Goal: Information Seeking & Learning: Understand process/instructions

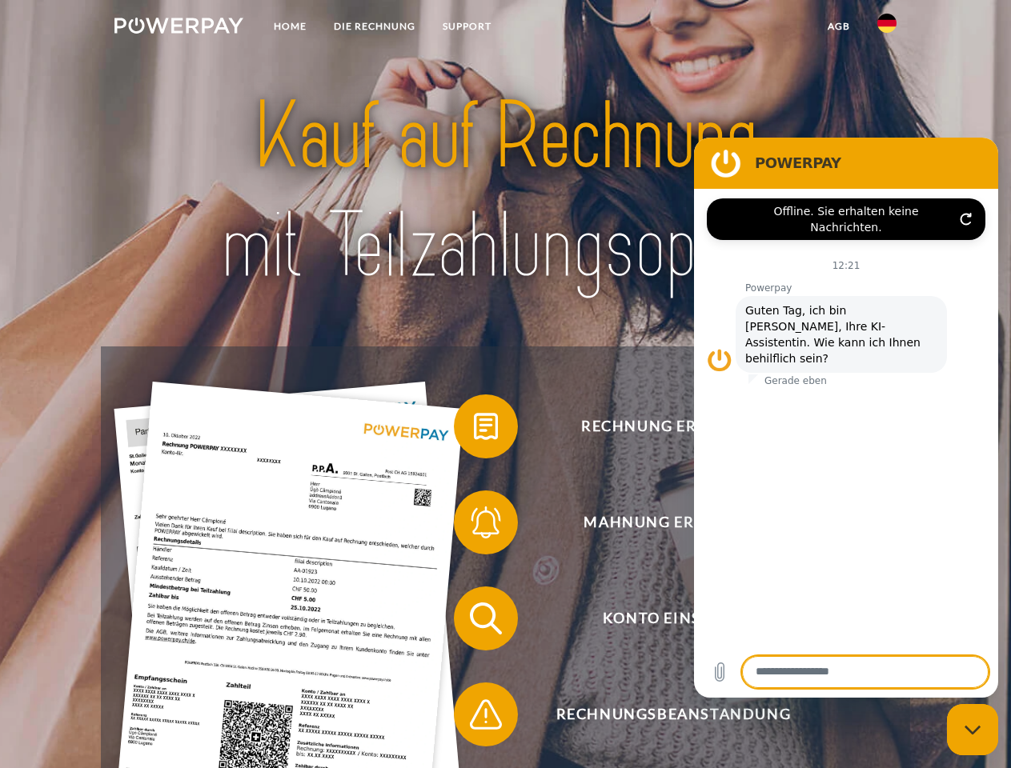
click at [178, 28] on img at bounding box center [178, 26] width 129 height 16
click at [887, 28] on img at bounding box center [886, 23] width 19 height 19
click at [838, 26] on link "agb" at bounding box center [839, 26] width 50 height 29
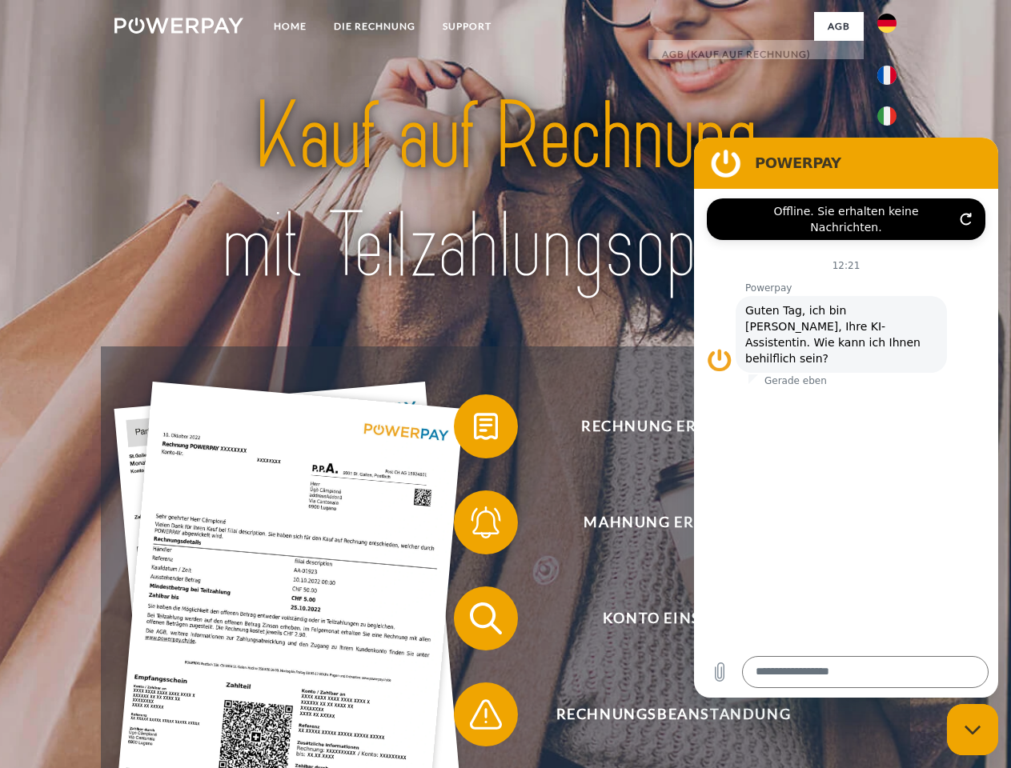
click at [474, 430] on span at bounding box center [462, 427] width 80 height 80
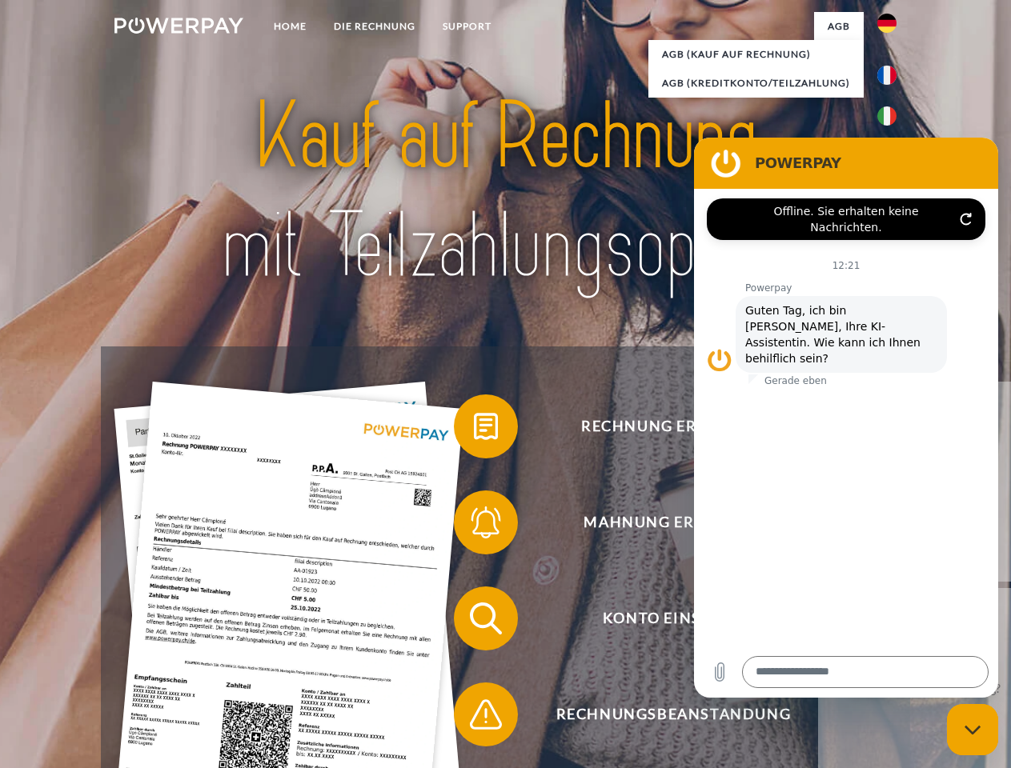
click at [474, 526] on span at bounding box center [462, 523] width 80 height 80
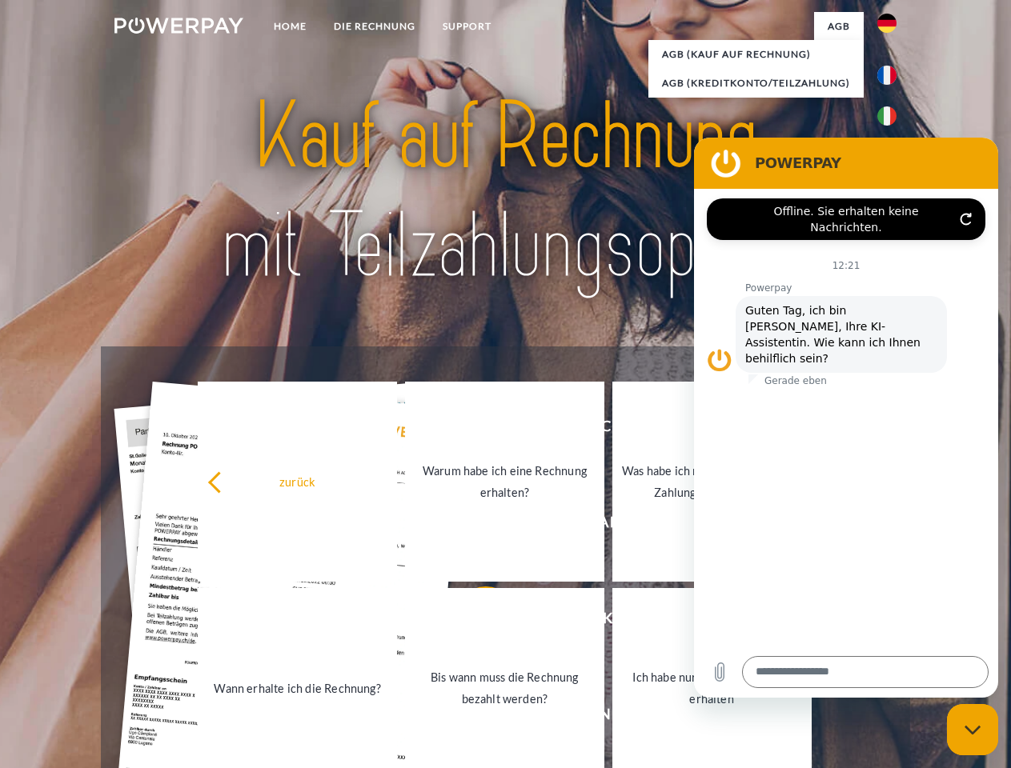
click at [474, 622] on link "Bis wann muss die Rechnung bezahlt werden?" at bounding box center [504, 688] width 199 height 200
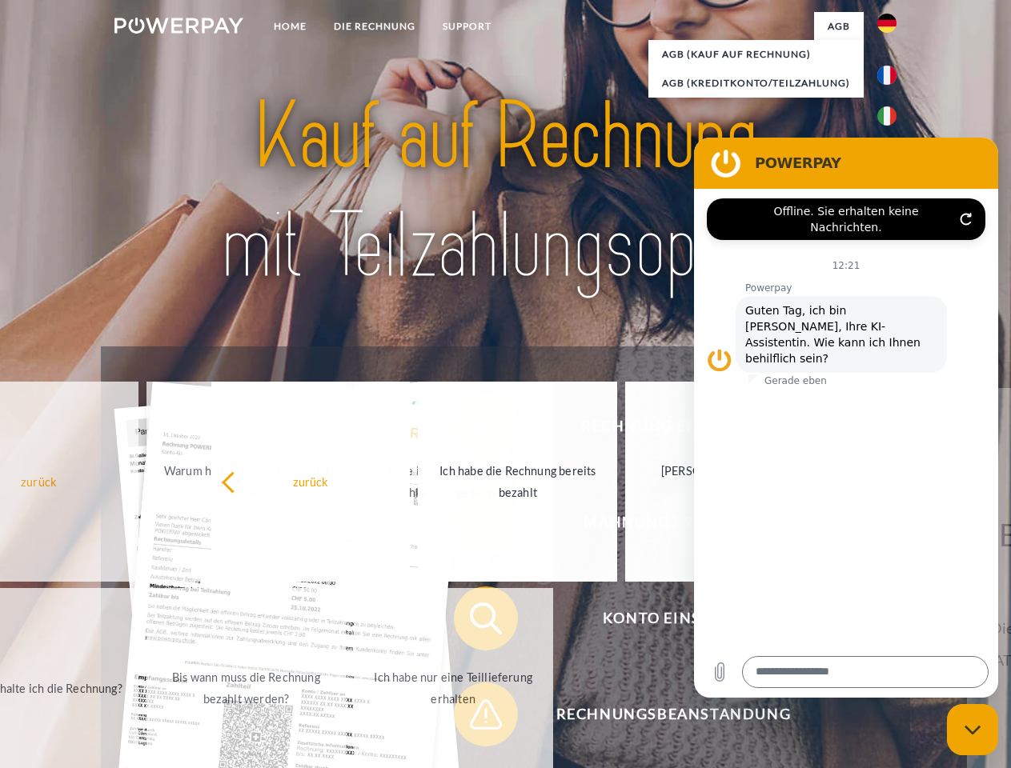
click at [474, 718] on span at bounding box center [462, 715] width 80 height 80
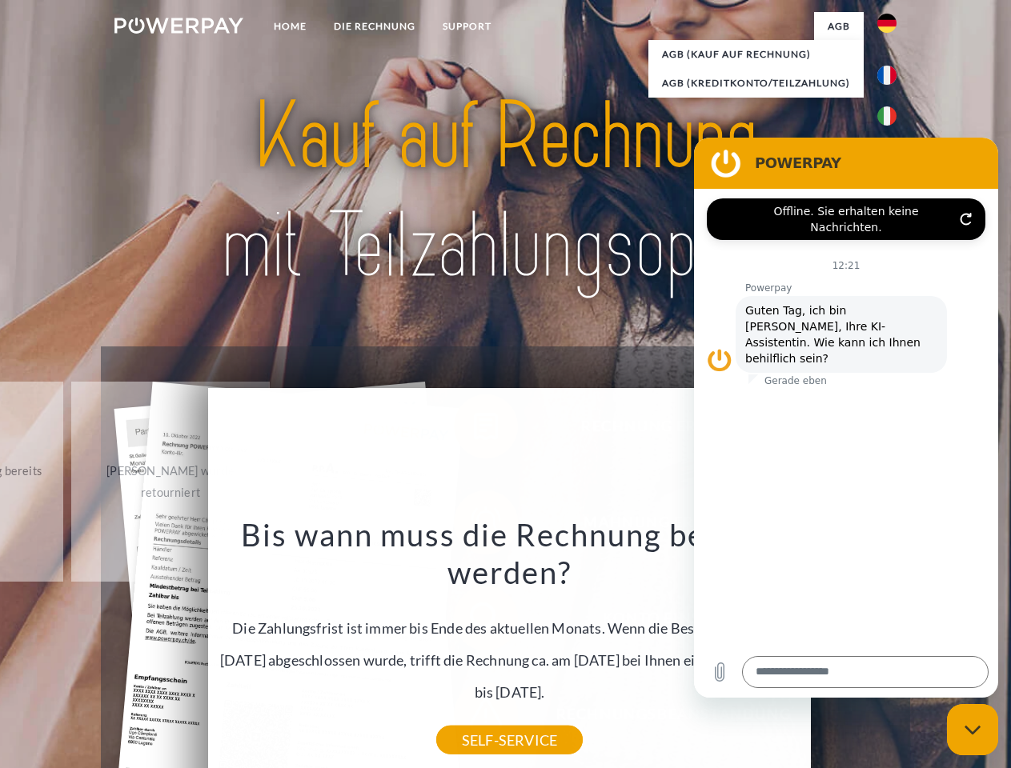
click at [972, 730] on icon "Messaging-Fenster schließen" at bounding box center [972, 730] width 17 height 10
type textarea "*"
